Goal: Register for event/course

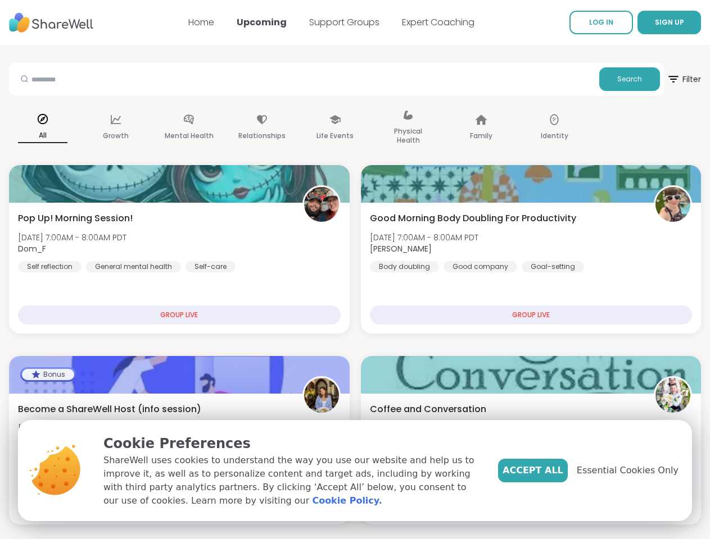
click at [654, 22] on span "SIGN UP" at bounding box center [668, 22] width 29 height 10
